Goal: Find specific page/section

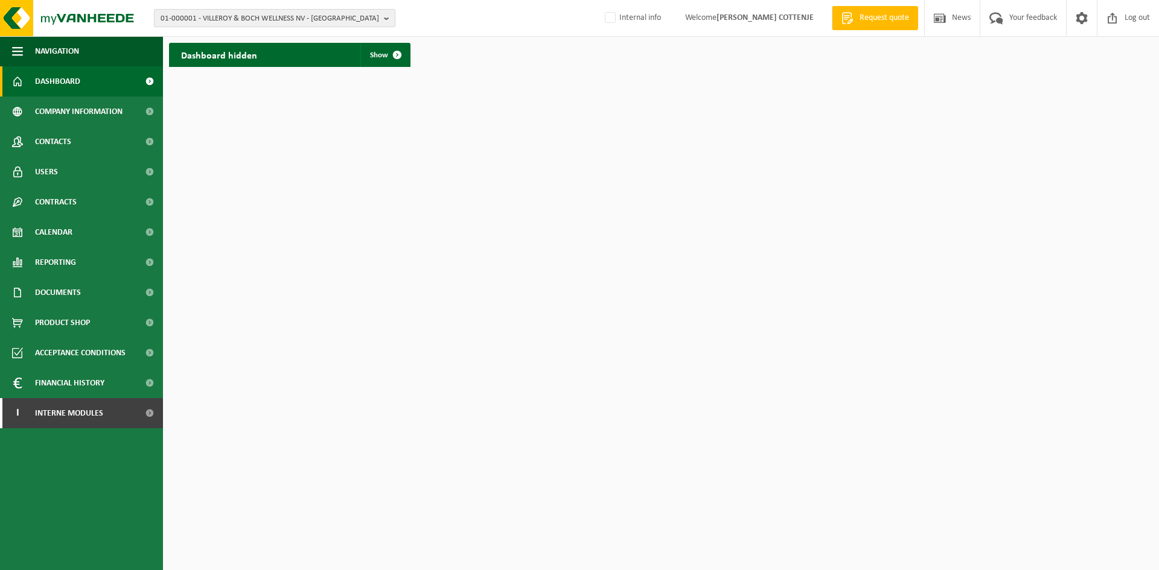
click at [383, 21] on button "01-000001 - VILLEROY & BOCH WELLNESS NV - [GEOGRAPHIC_DATA]" at bounding box center [274, 18] width 241 height 18
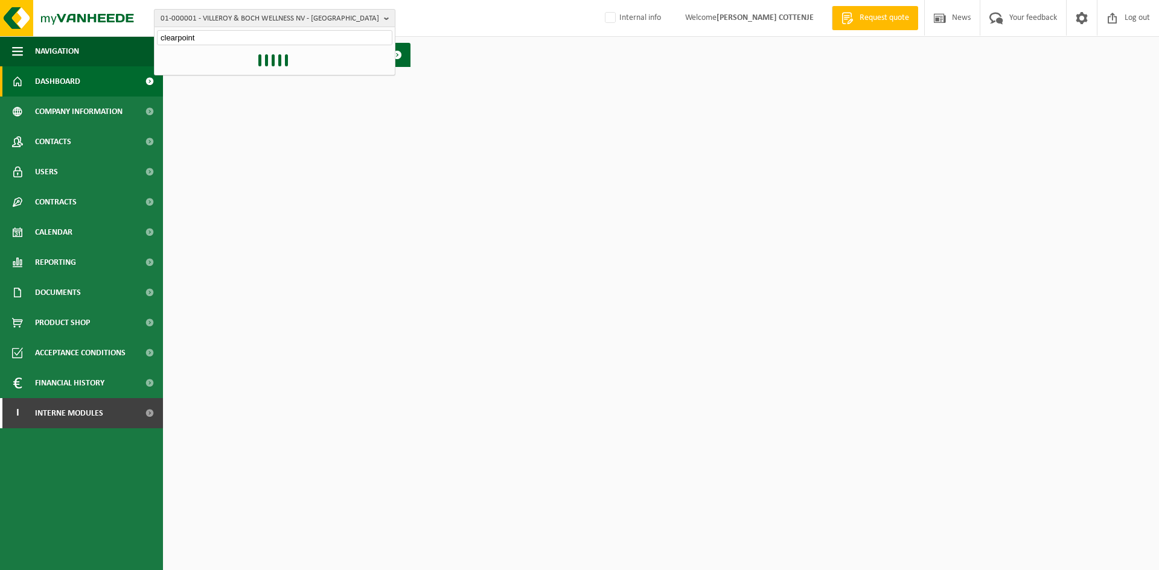
type input "clearpoint"
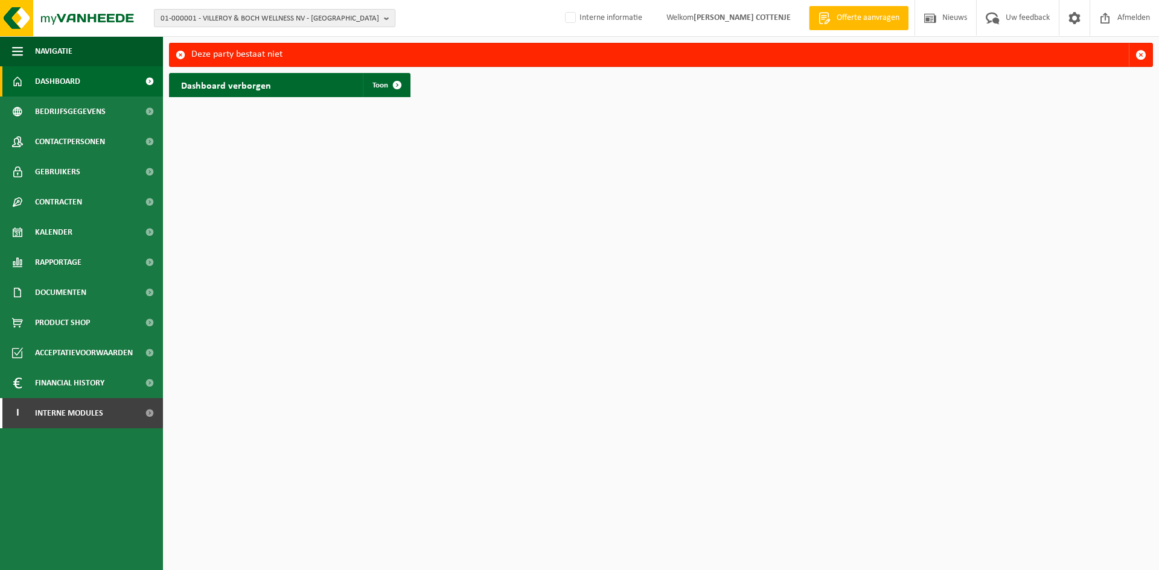
click at [386, 21] on b "button" at bounding box center [389, 18] width 11 height 17
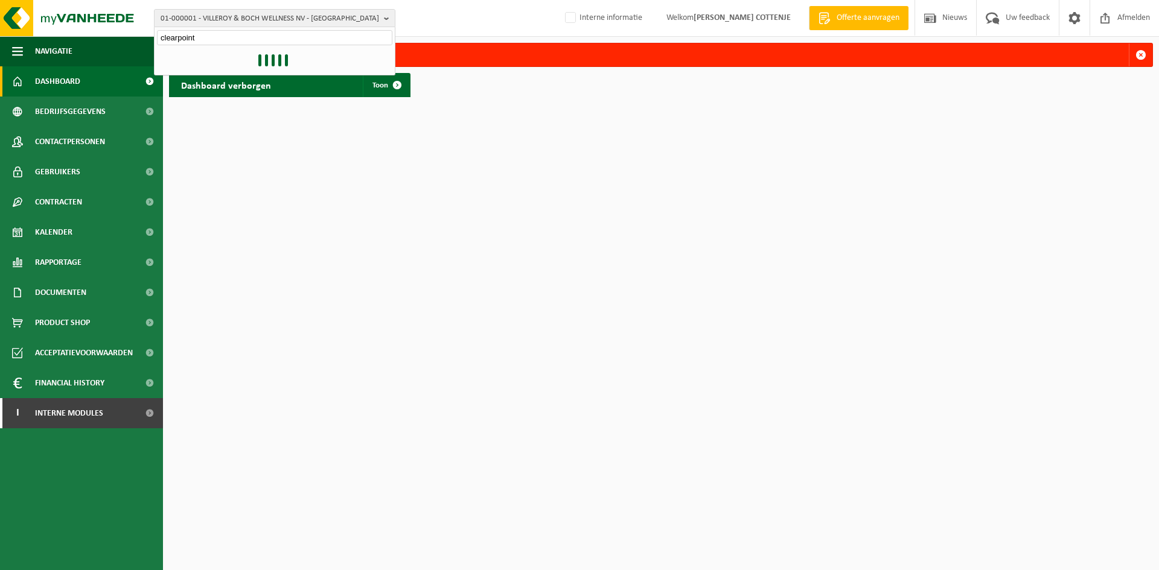
type input "clearpoint"
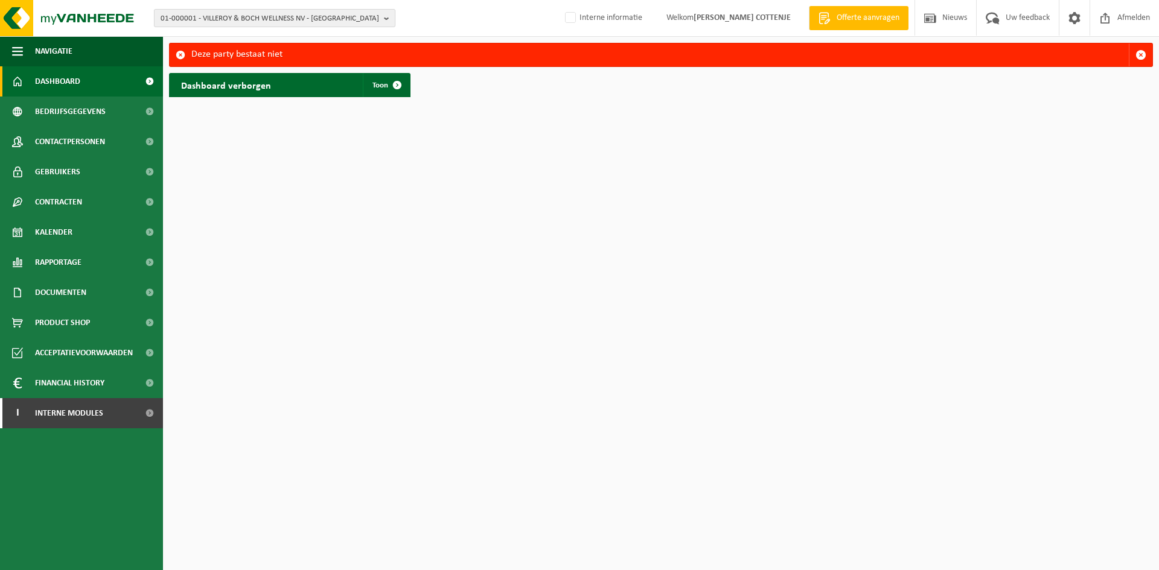
click at [383, 21] on button "01-000001 - VILLEROY & BOCH WELLNESS NV - [GEOGRAPHIC_DATA]" at bounding box center [274, 18] width 241 height 18
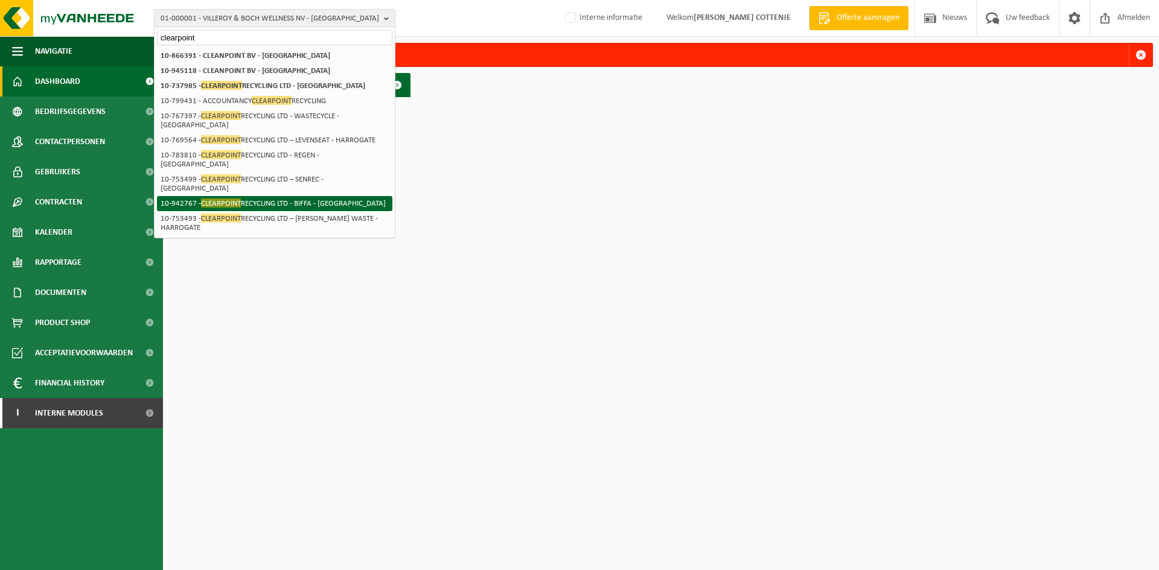
type input "clearpoint"
click at [280, 196] on li "10-942767 - CLEARPOINT RECYCLING LTD - BIFFA - HARROGATE" at bounding box center [274, 203] width 235 height 15
